Goal: Transaction & Acquisition: Purchase product/service

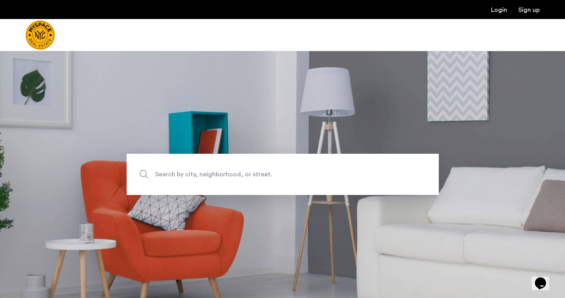
click at [240, 174] on span "Search by city, neighborhood, or street." at bounding box center [264, 174] width 219 height 11
click at [240, 174] on input "Search by city, neighborhood, or street." at bounding box center [283, 174] width 312 height 41
click at [207, 177] on input "Search by city, neighborhood, or street." at bounding box center [283, 174] width 312 height 41
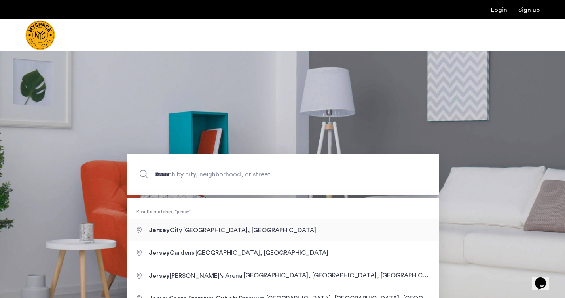
type input "**********"
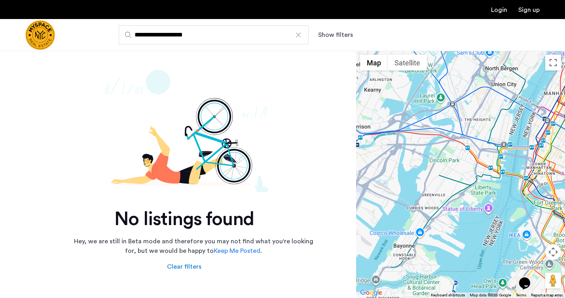
click at [299, 34] on div at bounding box center [299, 35] width 8 height 8
click at [299, 34] on input "**********" at bounding box center [214, 34] width 190 height 19
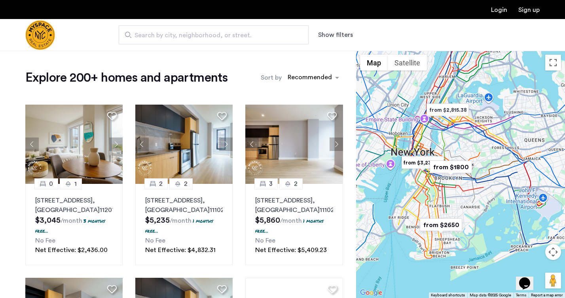
click at [337, 33] on button "Show filters" at bounding box center [335, 35] width 35 height 10
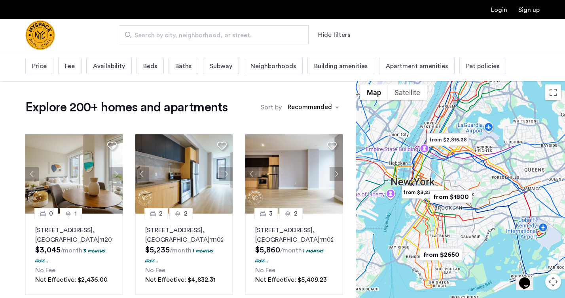
click at [34, 69] on span "Price" at bounding box center [39, 66] width 15 height 10
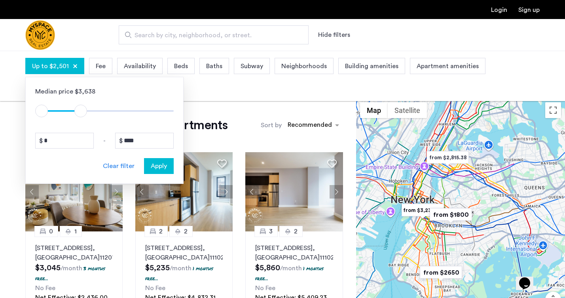
type input "****"
drag, startPoint x: 166, startPoint y: 111, endPoint x: 83, endPoint y: 114, distance: 82.8
click at [83, 114] on span "ngx-slider-max" at bounding box center [82, 111] width 13 height 13
click at [159, 162] on span "Apply" at bounding box center [159, 166] width 16 height 10
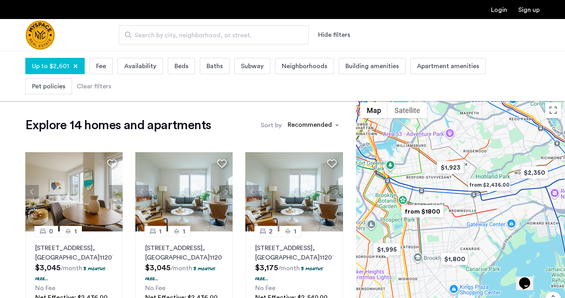
click at [71, 67] on div "Up to $2,601" at bounding box center [54, 66] width 59 height 16
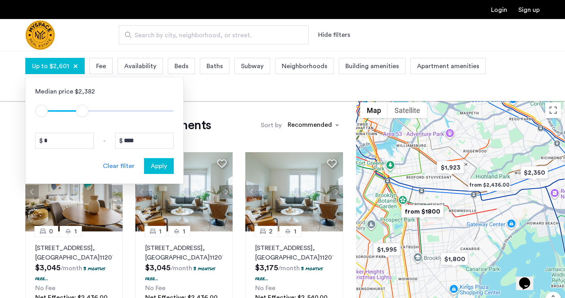
click at [163, 164] on span "Apply" at bounding box center [159, 166] width 16 height 10
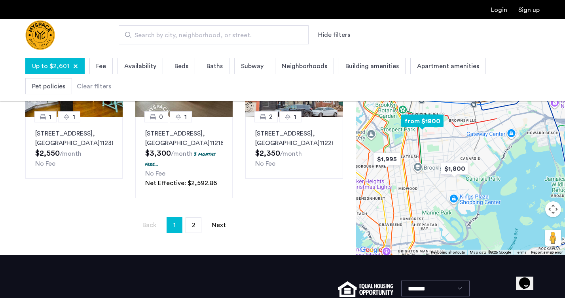
scroll to position [605, 0]
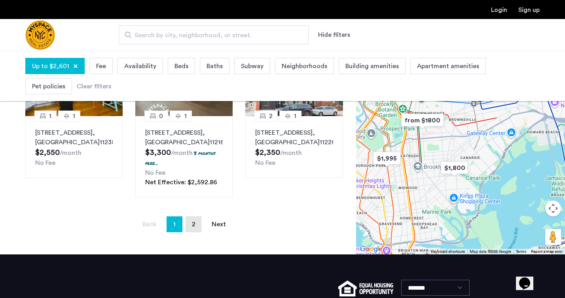
click at [195, 227] on span "2" at bounding box center [194, 224] width 4 height 6
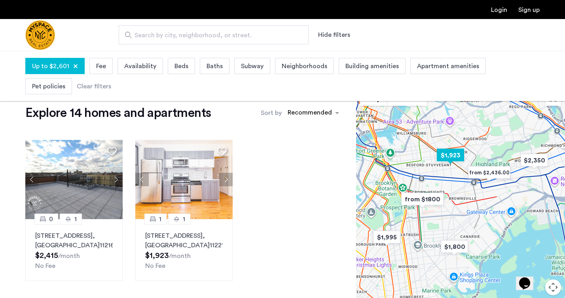
scroll to position [15, 0]
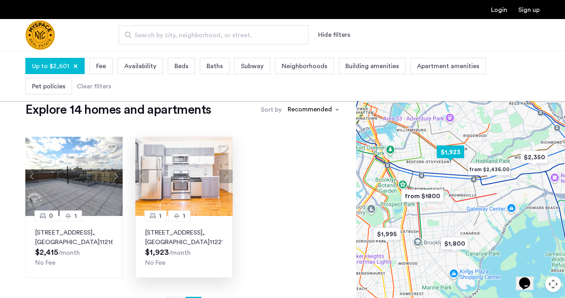
click at [188, 194] on img at bounding box center [184, 176] width 98 height 79
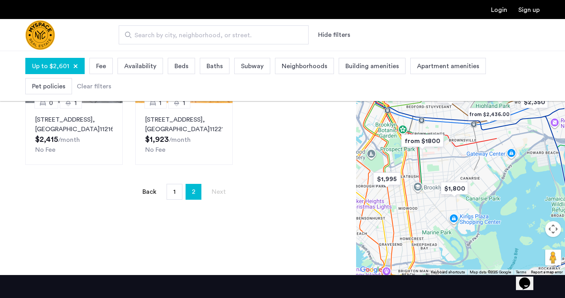
scroll to position [135, 0]
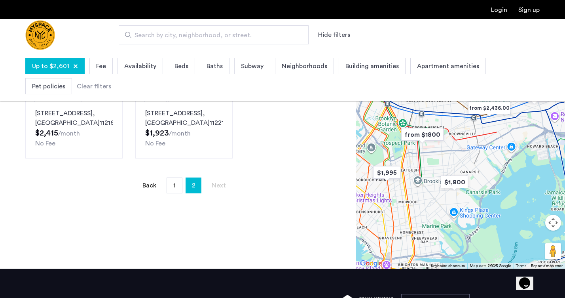
click at [221, 185] on span "Next page" at bounding box center [219, 185] width 14 height 6
